Goal: Find contact information: Obtain details needed to contact an individual or organization

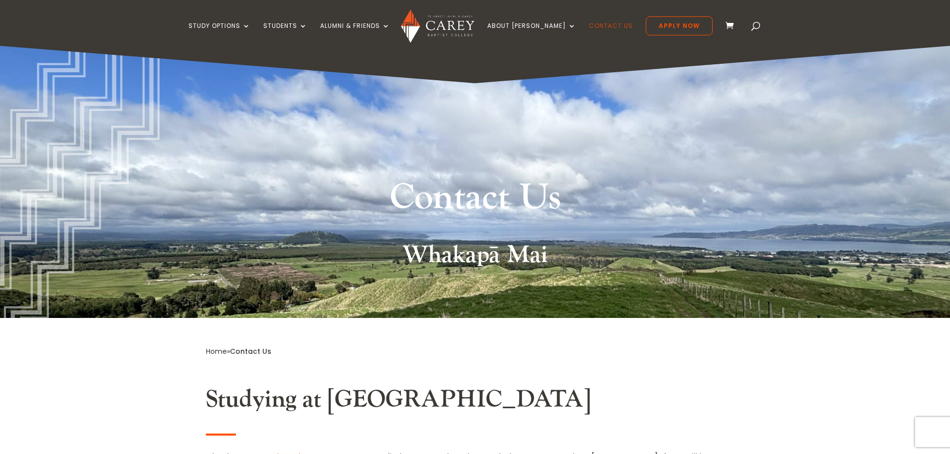
click at [589, 25] on link "Contact Us" at bounding box center [611, 33] width 44 height 23
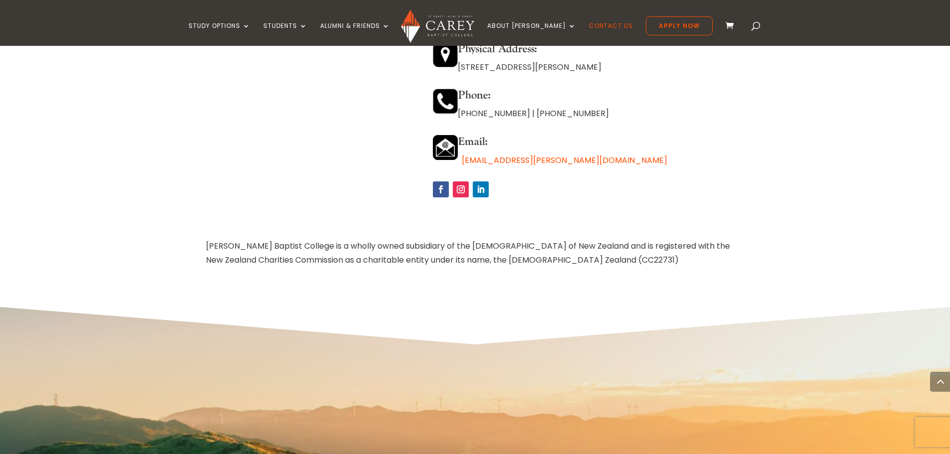
scroll to position [848, 0]
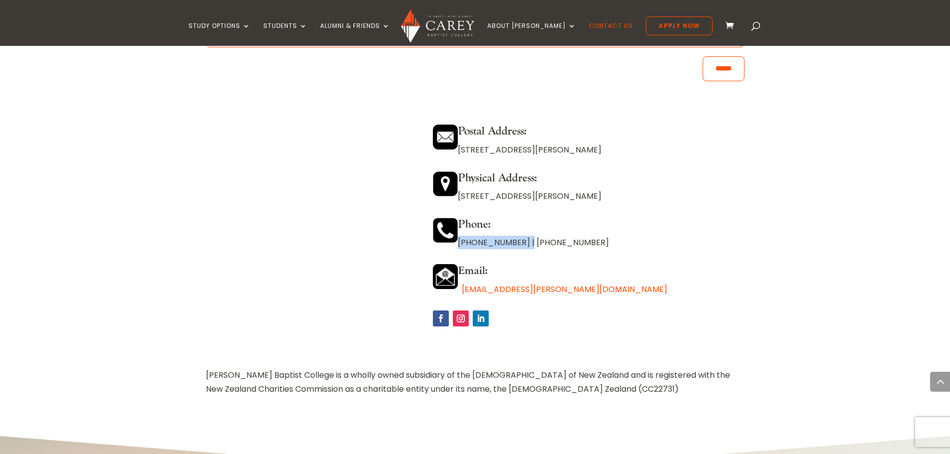
drag, startPoint x: 519, startPoint y: 243, endPoint x: 455, endPoint y: 248, distance: 64.5
click at [455, 248] on p "[PHONE_NUMBER] | [PHONE_NUMBER]" at bounding box center [588, 242] width 311 height 13
click at [595, 262] on div "Postal Address: [STREET_ADDRESS][PERSON_NAME] Physical Address: [STREET_ADDRESS…" at bounding box center [588, 221] width 311 height 217
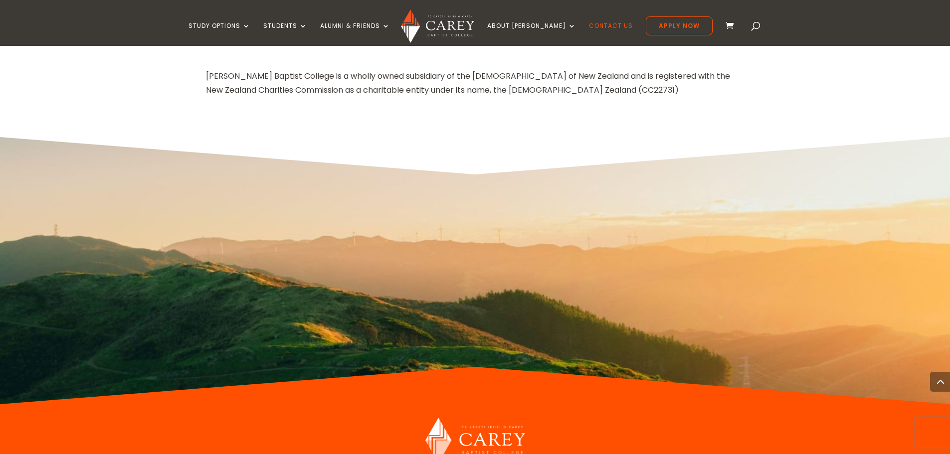
scroll to position [1348, 0]
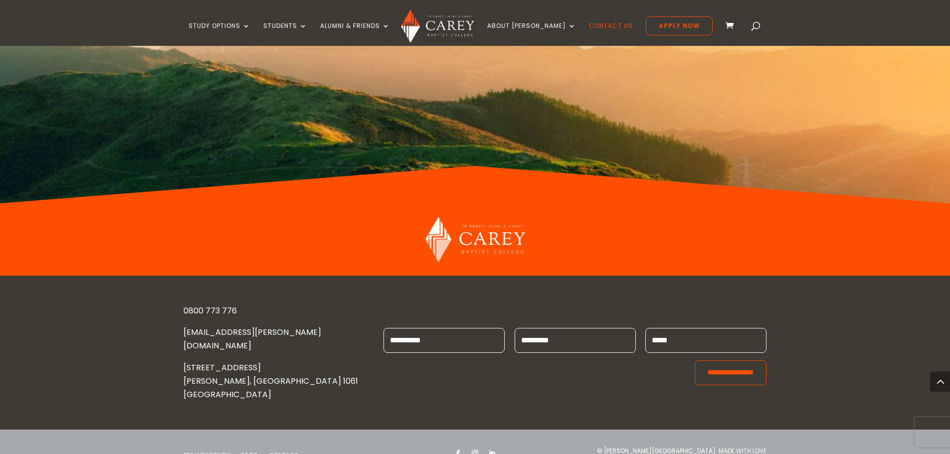
drag, startPoint x: 335, startPoint y: 351, endPoint x: 306, endPoint y: 289, distance: 68.7
drag, startPoint x: 306, startPoint y: 289, endPoint x: 542, endPoint y: 133, distance: 282.5
click at [542, 133] on div at bounding box center [475, 69] width 836 height 267
drag, startPoint x: 289, startPoint y: 332, endPoint x: 154, endPoint y: 330, distance: 135.1
click at [154, 330] on div "0800 773 776 [EMAIL_ADDRESS][PERSON_NAME][DOMAIN_NAME] [STREET_ADDRESS][PERSON_…" at bounding box center [475, 353] width 950 height 154
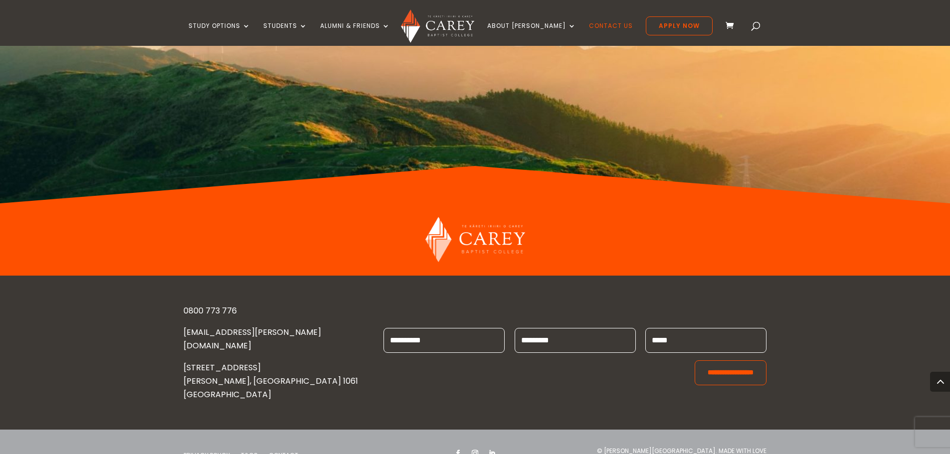
click at [443, 334] on input "First Name *" at bounding box center [443, 340] width 121 height 25
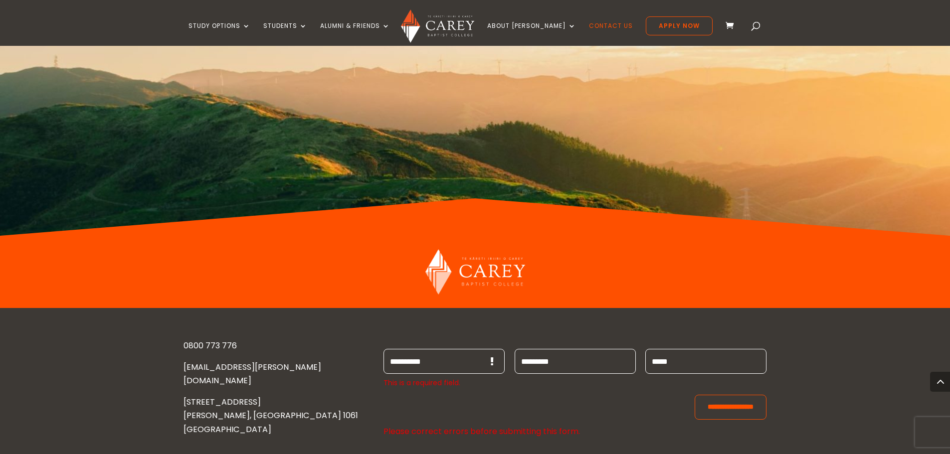
scroll to position [1298, 0]
